Goal: Transaction & Acquisition: Purchase product/service

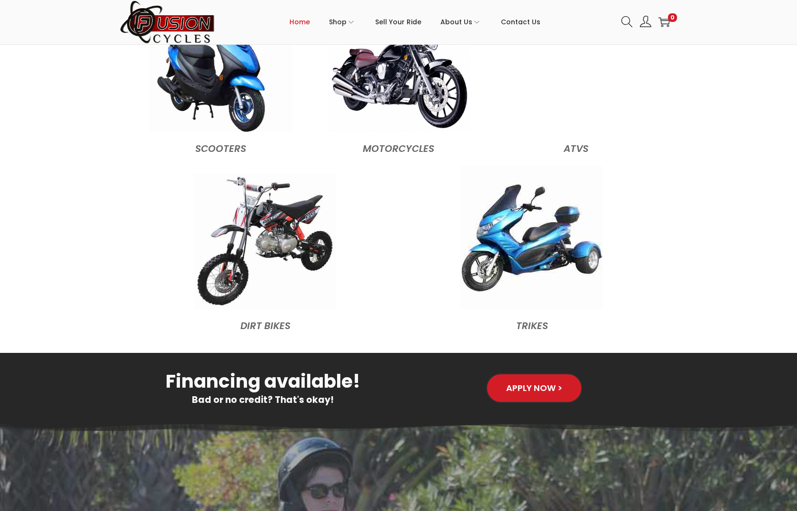
scroll to position [1047, 0]
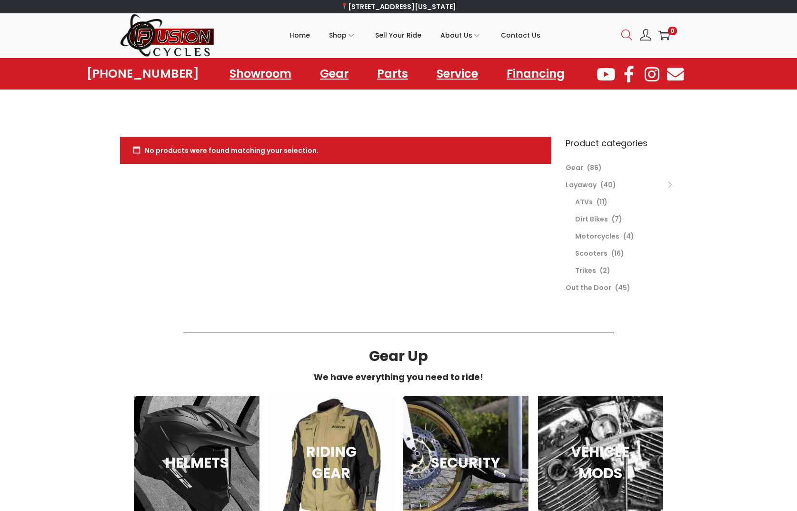
click at [626, 31] on icon at bounding box center [626, 35] width 11 height 11
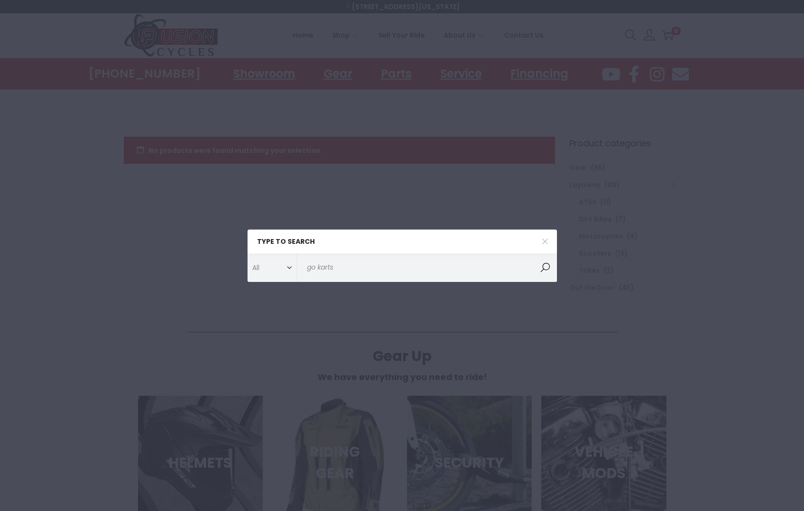
type input "go karts"
click at [533, 253] on button "Search" at bounding box center [545, 267] width 24 height 29
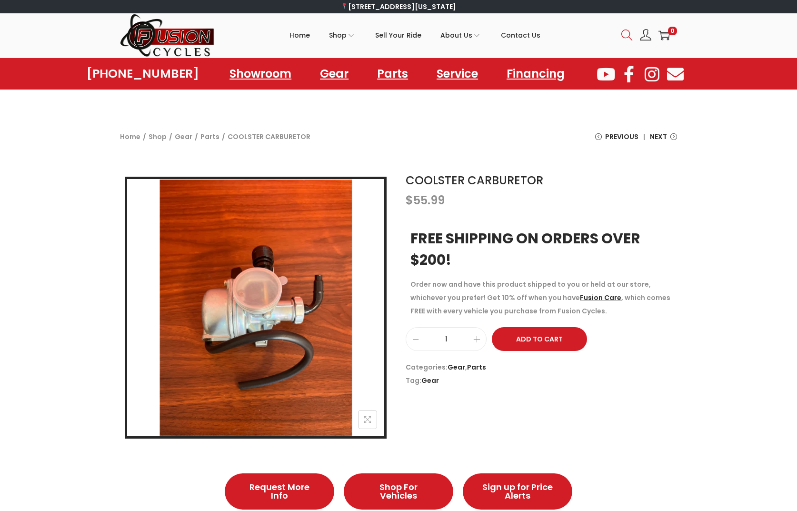
click at [626, 35] on icon at bounding box center [626, 35] width 11 height 11
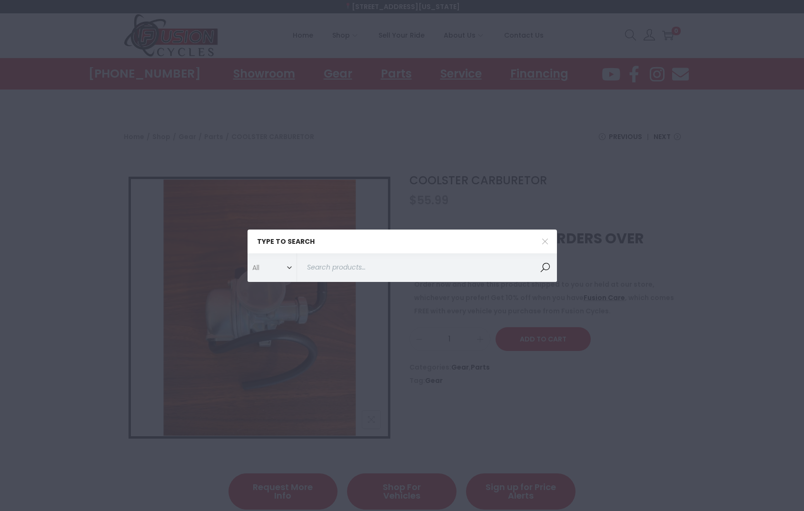
click at [378, 268] on input "Search for:>" at bounding box center [427, 267] width 260 height 29
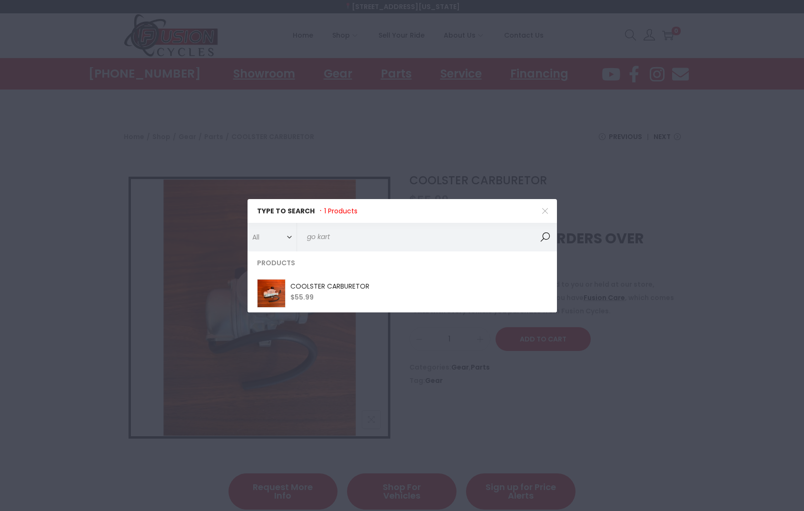
type input "go kart"
click at [547, 235] on button "Search" at bounding box center [545, 237] width 24 height 29
click at [545, 211] on icon at bounding box center [545, 211] width 7 height 7
